Goal: Information Seeking & Learning: Learn about a topic

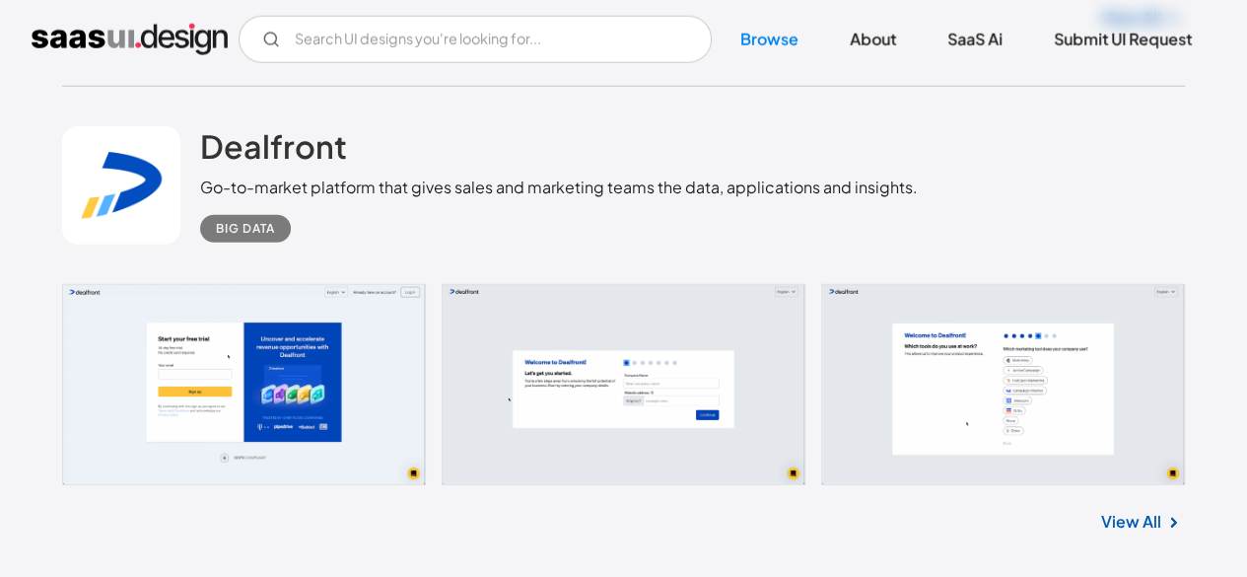
scroll to position [14095, 0]
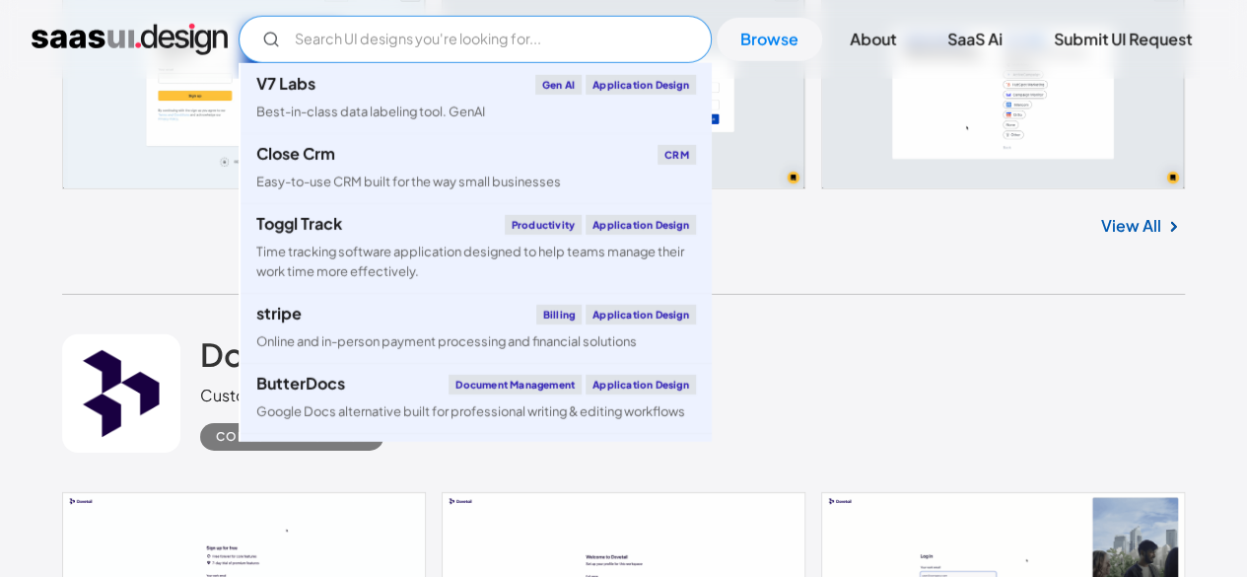
click at [438, 46] on input "Email Form" at bounding box center [475, 39] width 473 height 47
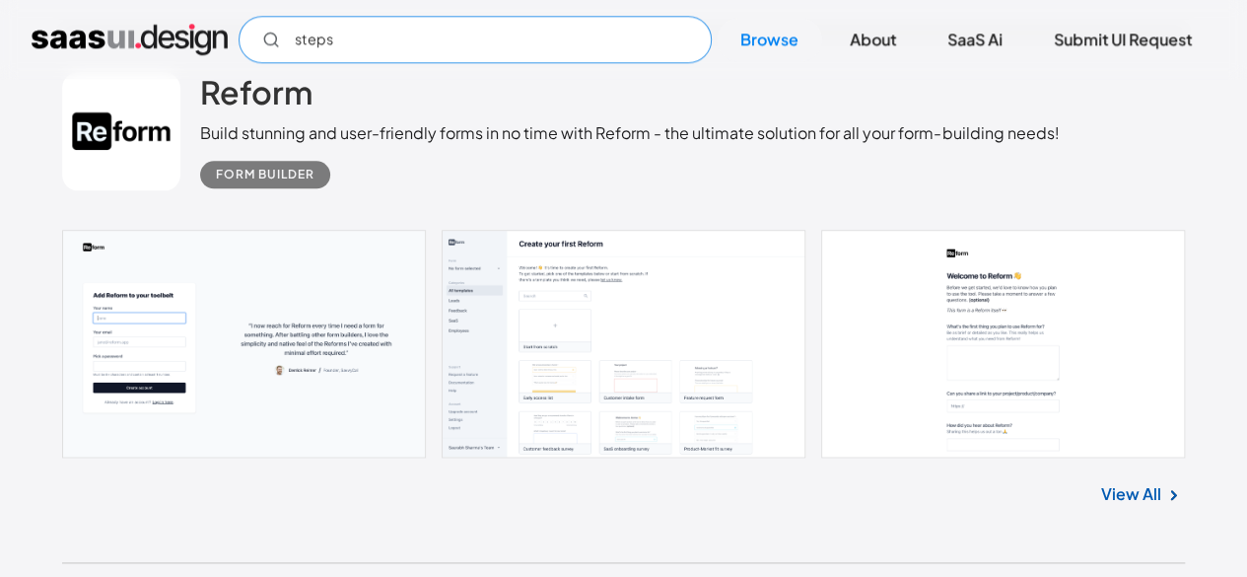
scroll to position [0, 0]
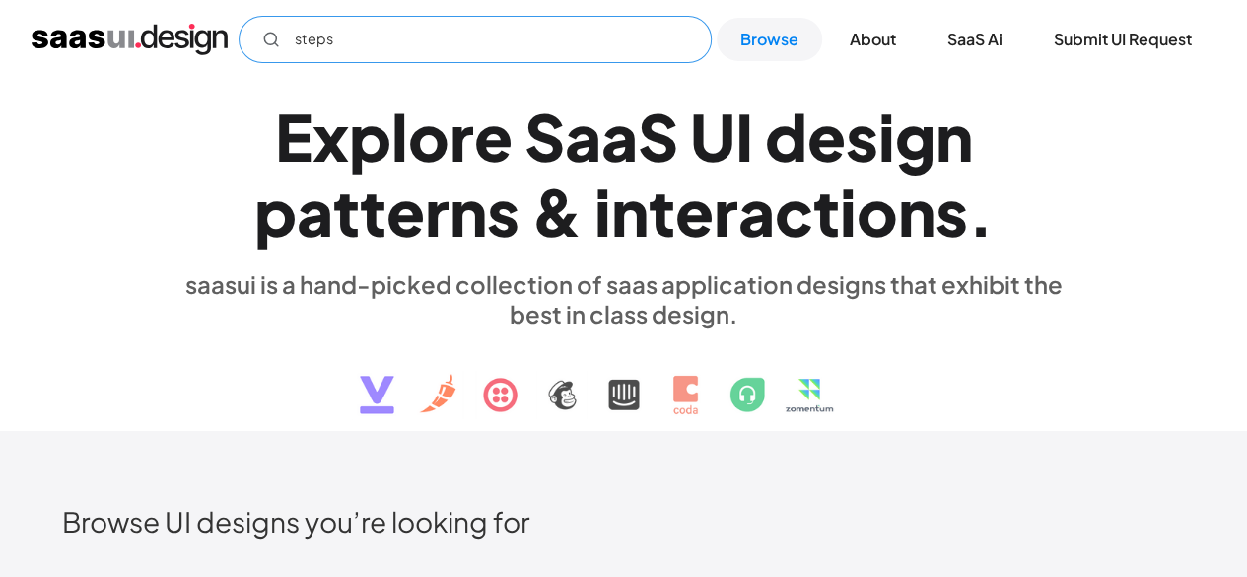
type input "steps"
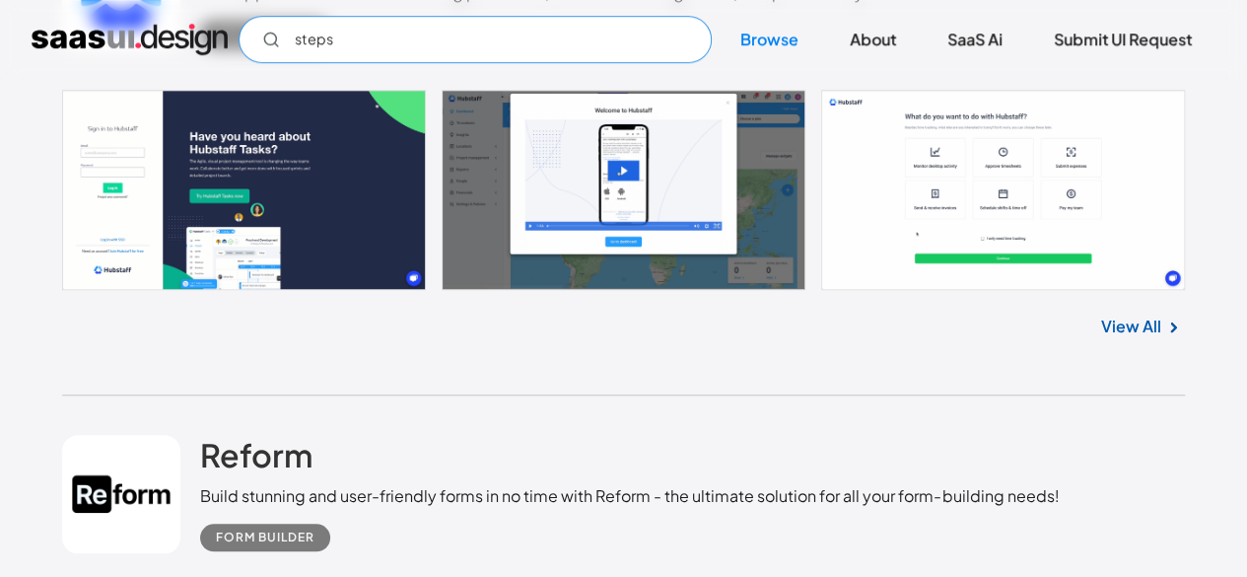
scroll to position [591, 0]
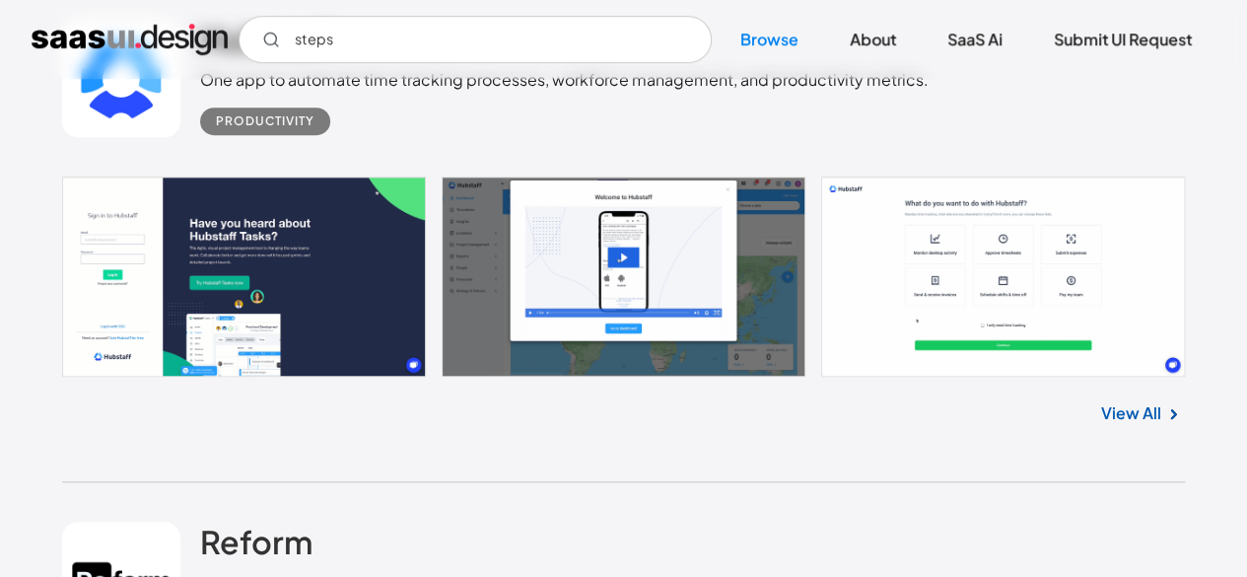
drag, startPoint x: 1123, startPoint y: 413, endPoint x: 1037, endPoint y: 172, distance: 255.3
click at [1037, 172] on div "Hubstaff One app to automate time tracking processes, workforce management, and…" at bounding box center [623, 77] width 1123 height 197
drag, startPoint x: 1132, startPoint y: 424, endPoint x: 1199, endPoint y: 413, distance: 67.9
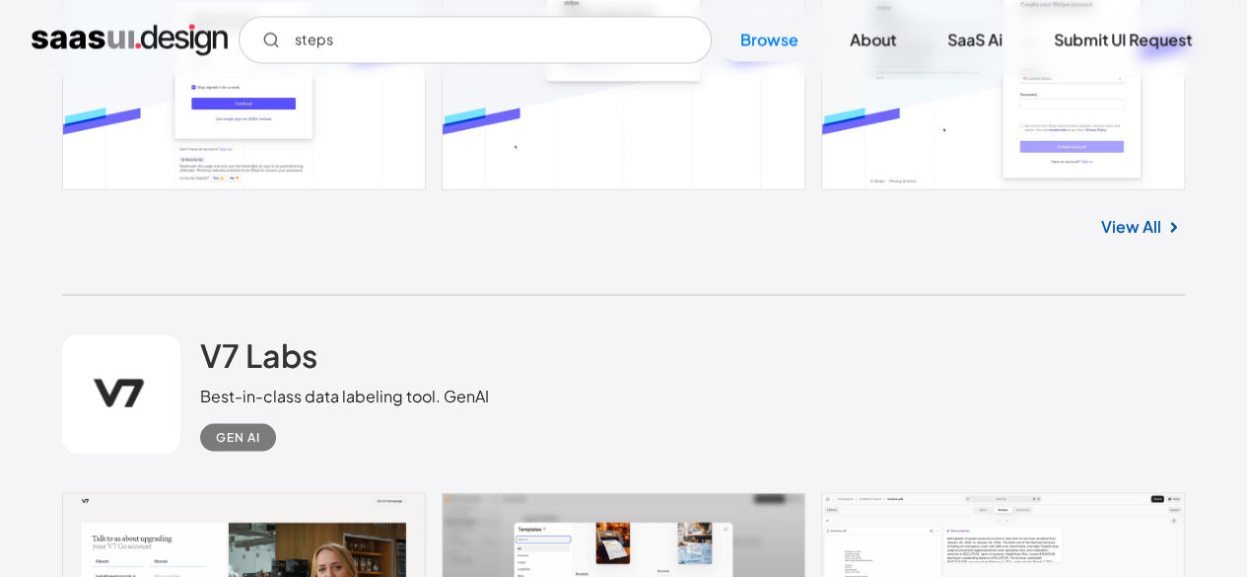
scroll to position [1971, 0]
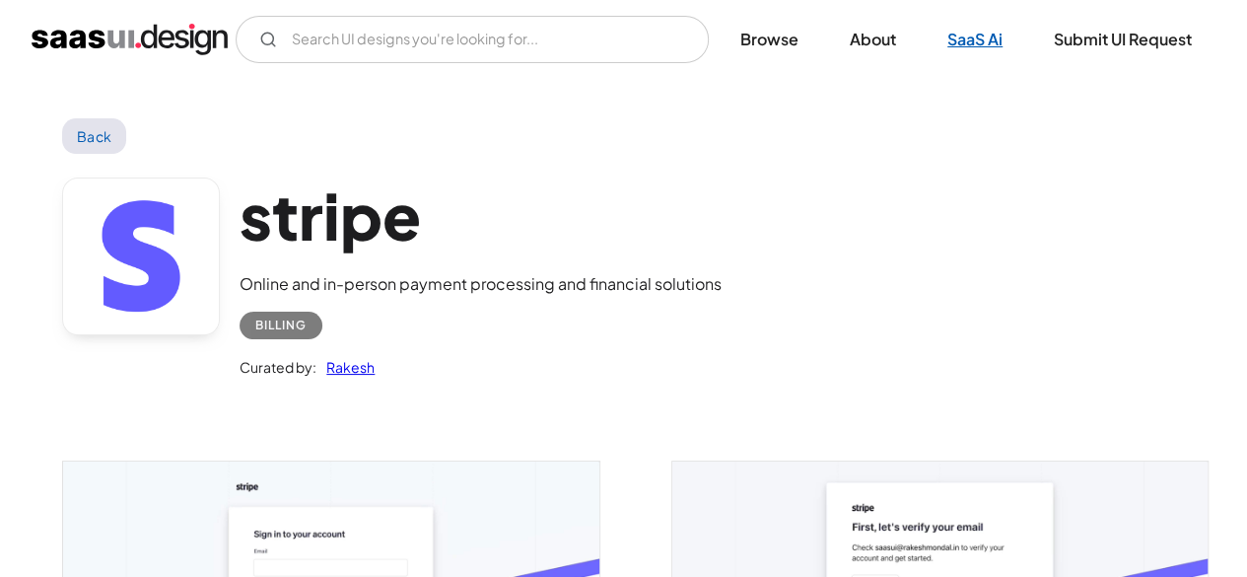
click at [1005, 32] on link "SaaS Ai" at bounding box center [975, 39] width 103 height 43
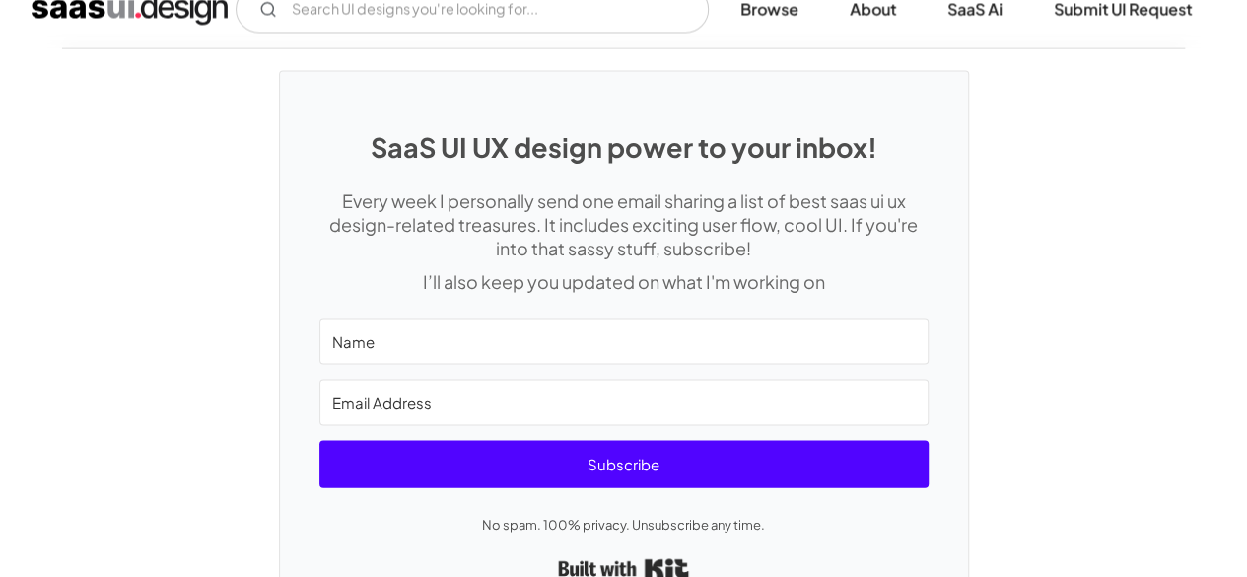
scroll to position [5715, 0]
